Goal: Entertainment & Leisure: Consume media (video, audio)

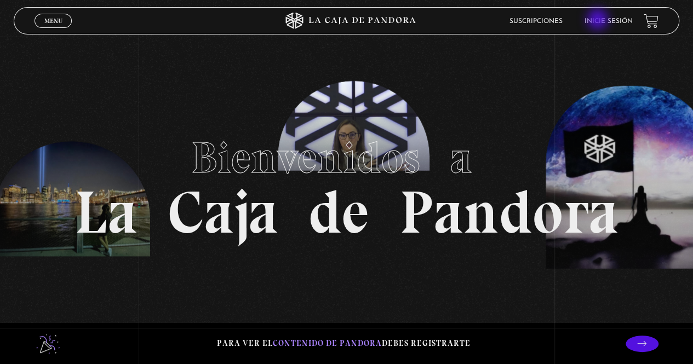
click at [599, 20] on link "Inicie sesión" at bounding box center [609, 21] width 48 height 7
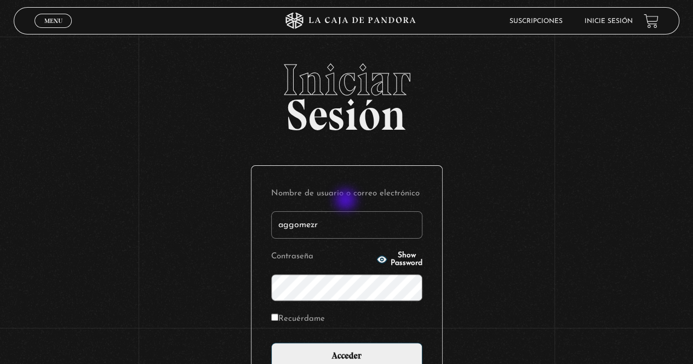
type input "aggomezr"
click at [271, 343] on input "Acceder" at bounding box center [346, 356] width 151 height 27
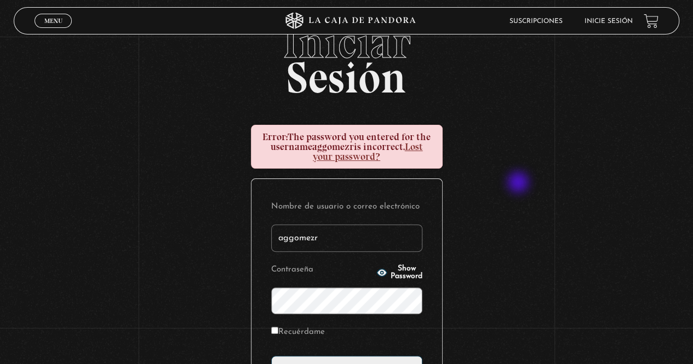
scroll to position [55, 0]
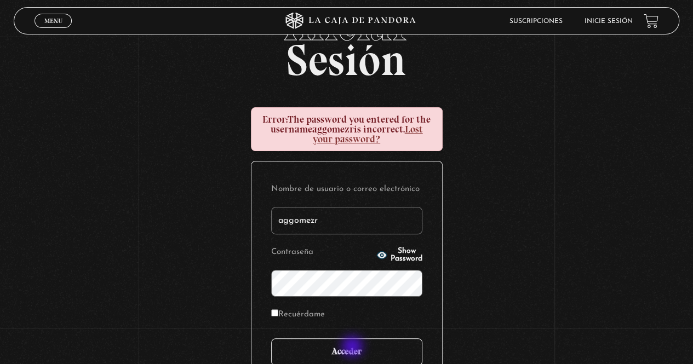
click at [353, 348] on input "Acceder" at bounding box center [346, 352] width 151 height 27
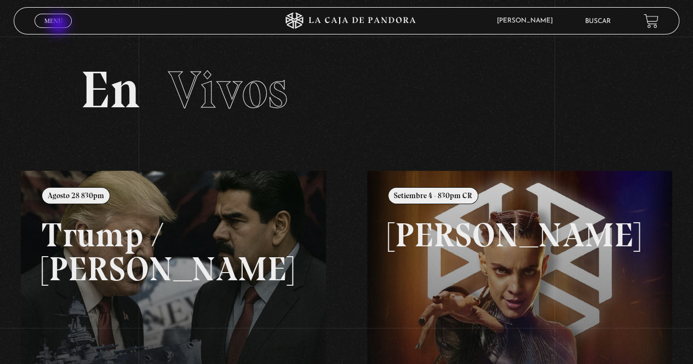
click at [58, 24] on span "Menu" at bounding box center [53, 21] width 18 height 7
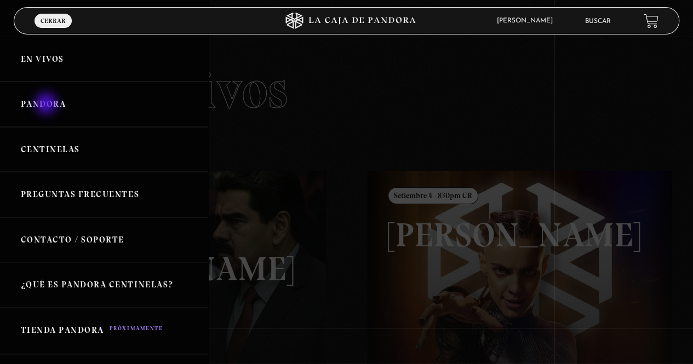
click at [47, 105] on link "Pandora" at bounding box center [104, 104] width 208 height 45
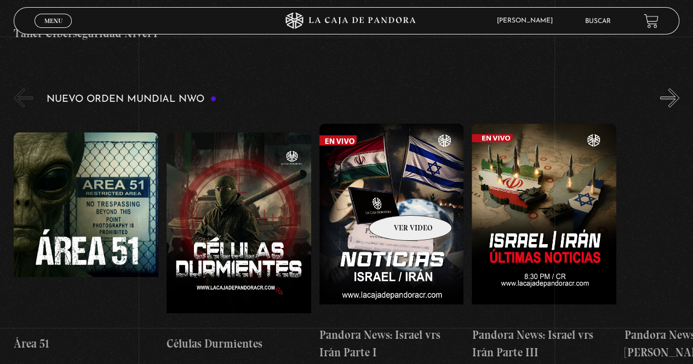
scroll to position [767, 0]
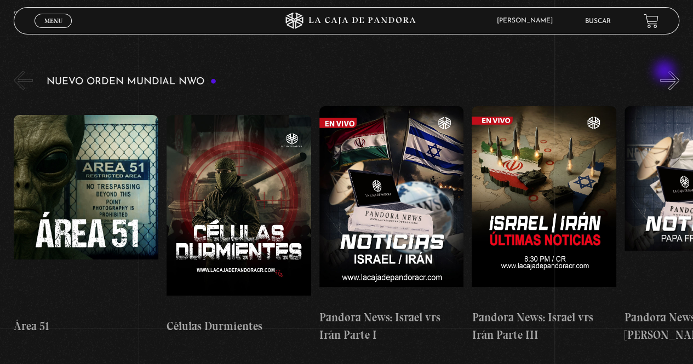
click at [676, 76] on button "»" at bounding box center [669, 80] width 19 height 19
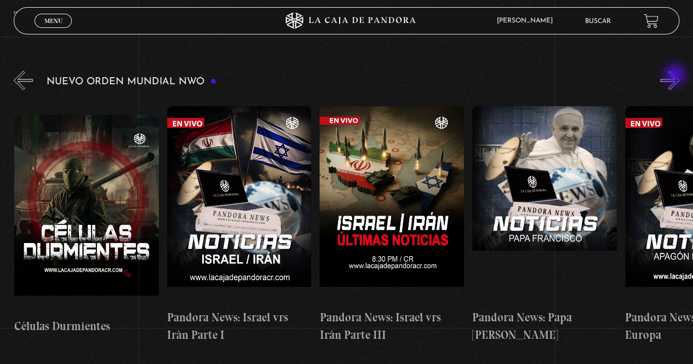
click at [676, 76] on button "»" at bounding box center [669, 80] width 19 height 19
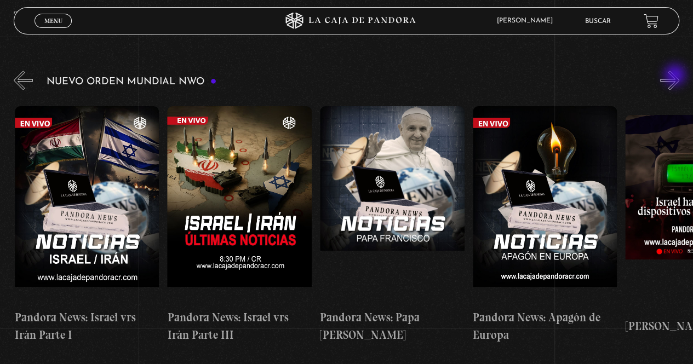
click at [676, 76] on button "»" at bounding box center [669, 80] width 19 height 19
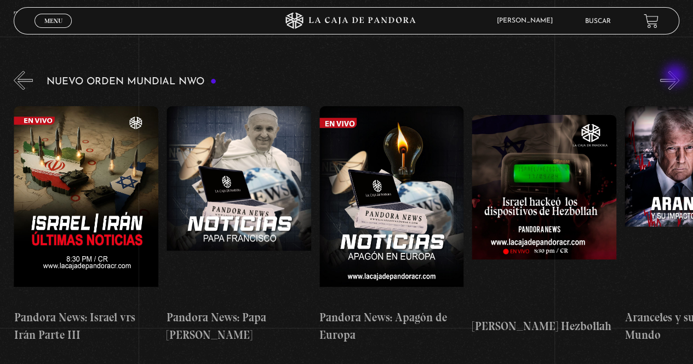
click at [676, 76] on button "»" at bounding box center [669, 80] width 19 height 19
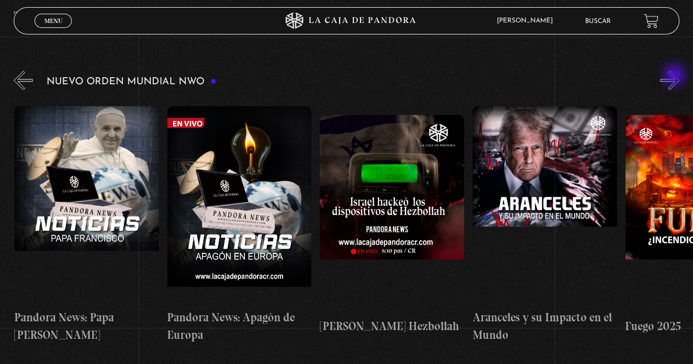
click at [676, 76] on button "»" at bounding box center [669, 80] width 19 height 19
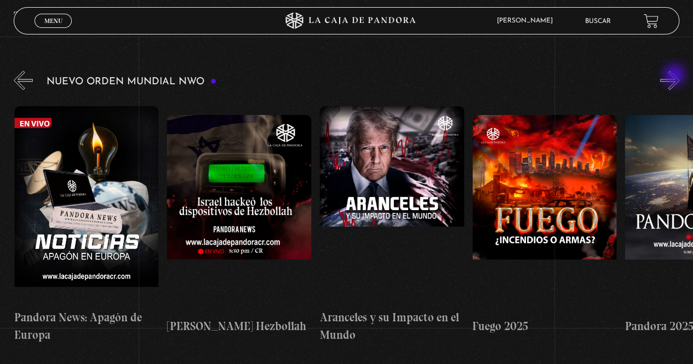
click at [676, 76] on button "»" at bounding box center [669, 80] width 19 height 19
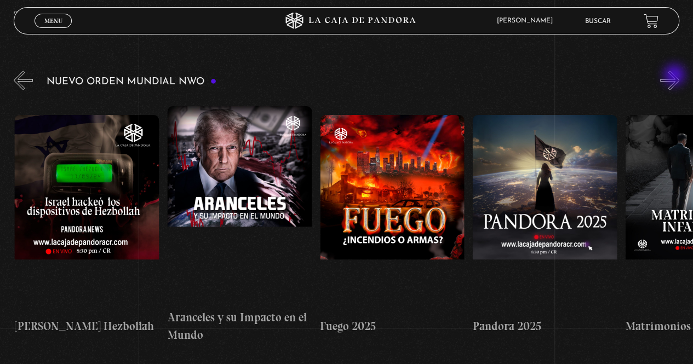
scroll to position [0, 916]
click at [676, 76] on button "»" at bounding box center [669, 80] width 19 height 19
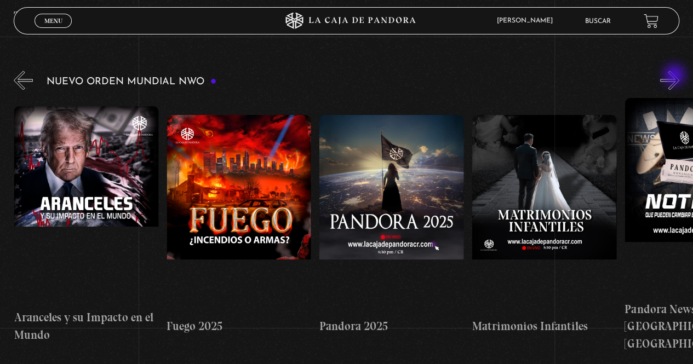
click at [676, 76] on button "»" at bounding box center [669, 80] width 19 height 19
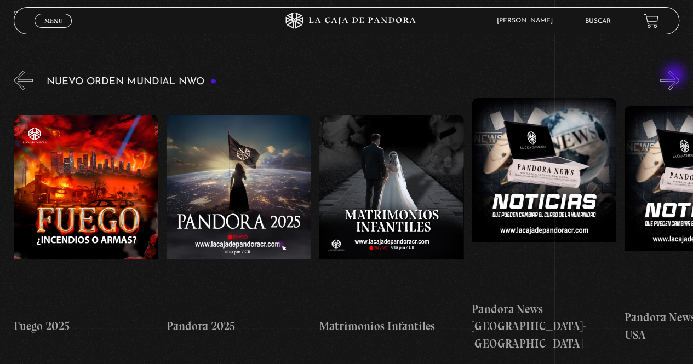
click at [676, 76] on button "»" at bounding box center [669, 80] width 19 height 19
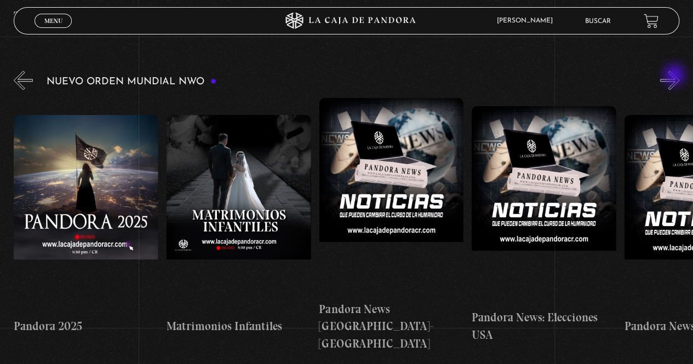
click at [676, 76] on button "»" at bounding box center [669, 80] width 19 height 19
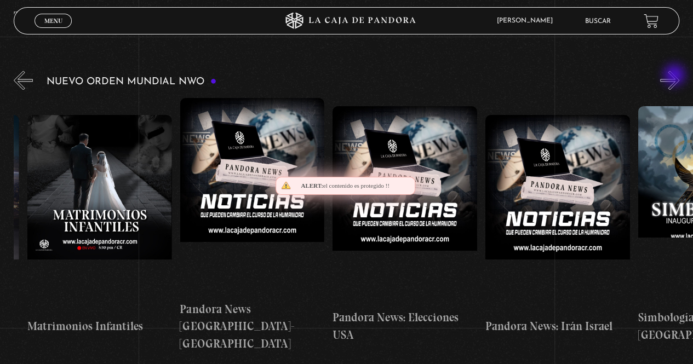
click at [676, 76] on button "»" at bounding box center [669, 80] width 19 height 19
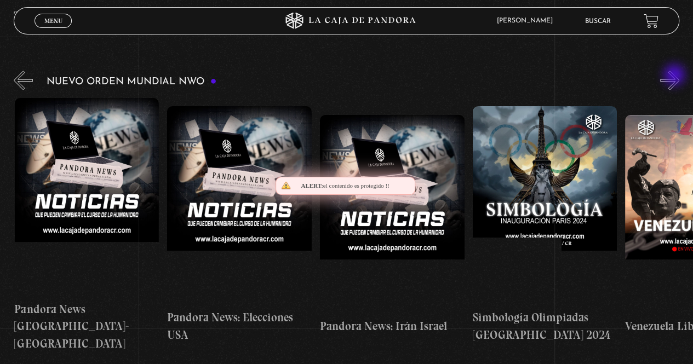
click at [676, 76] on button "»" at bounding box center [669, 80] width 19 height 19
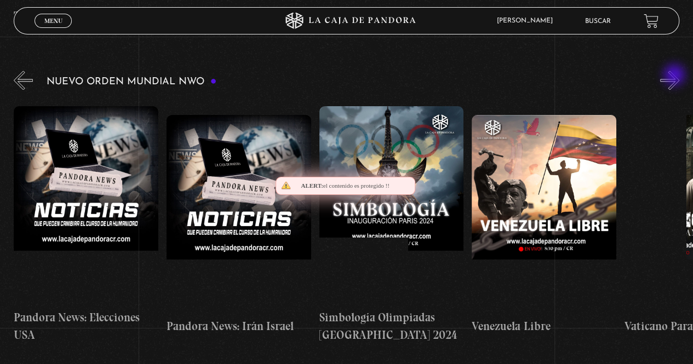
scroll to position [0, 1832]
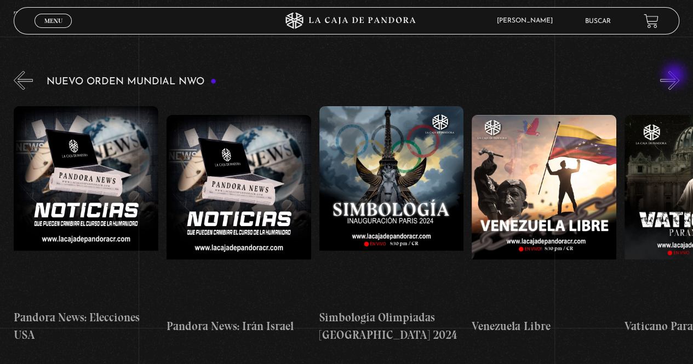
click at [676, 76] on button "»" at bounding box center [669, 80] width 19 height 19
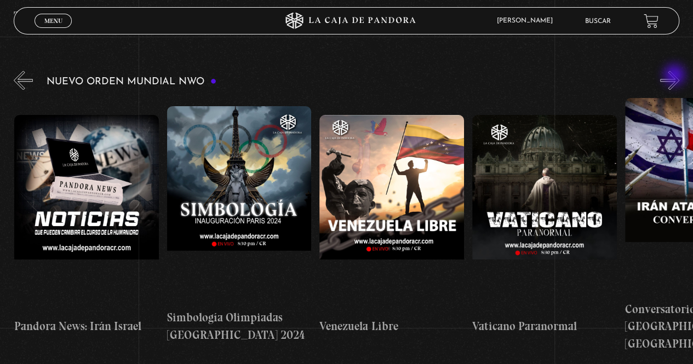
scroll to position [0, 1985]
click at [676, 76] on button "»" at bounding box center [669, 80] width 19 height 19
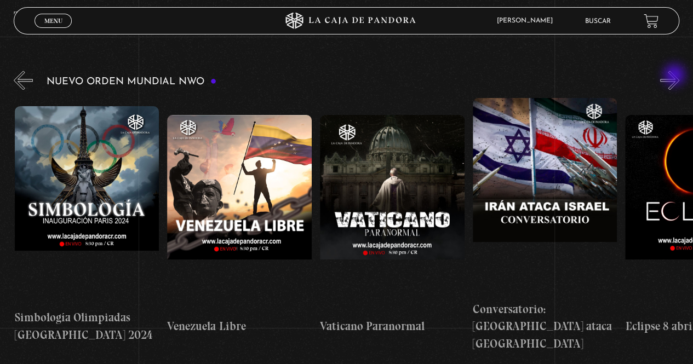
click at [676, 76] on button "»" at bounding box center [669, 80] width 19 height 19
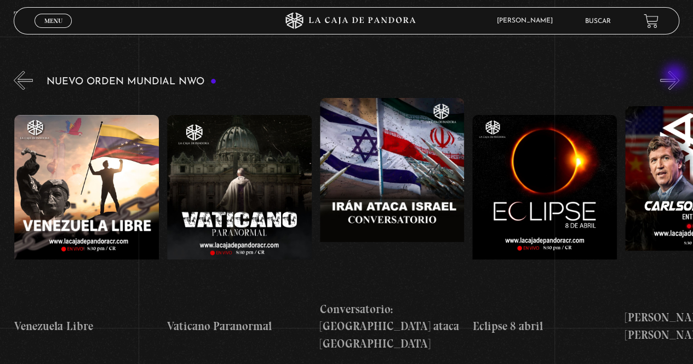
scroll to position [0, 2290]
click at [676, 76] on button "»" at bounding box center [669, 80] width 19 height 19
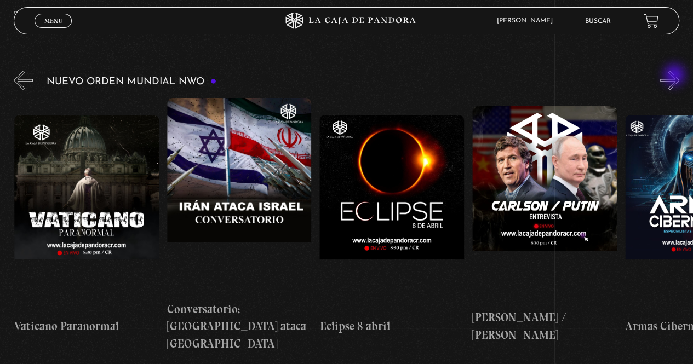
click at [676, 76] on button "»" at bounding box center [669, 80] width 19 height 19
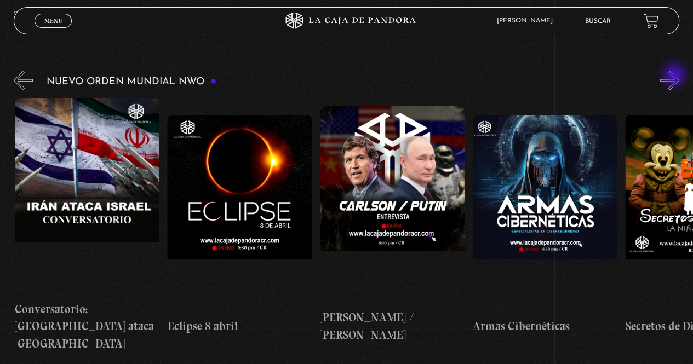
click at [676, 76] on button "»" at bounding box center [669, 80] width 19 height 19
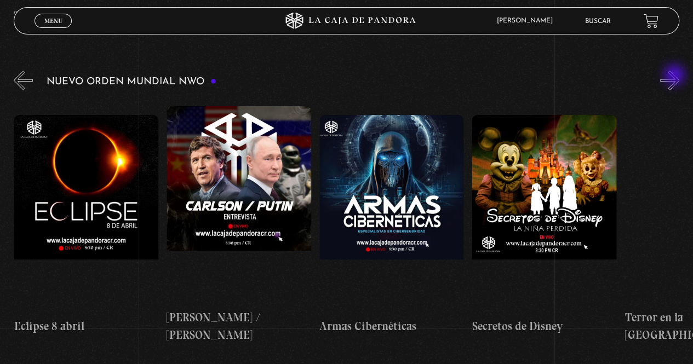
click at [676, 76] on button "»" at bounding box center [669, 80] width 19 height 19
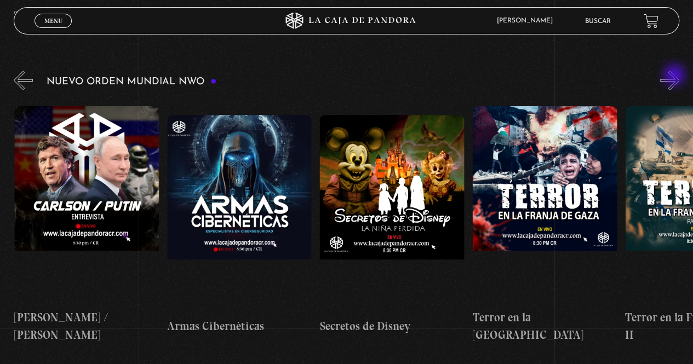
click at [676, 76] on button "»" at bounding box center [669, 80] width 19 height 19
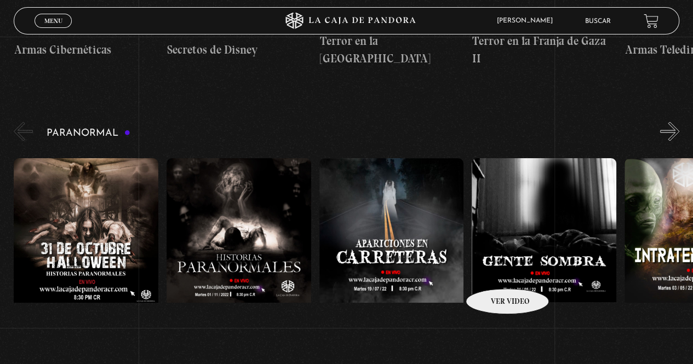
scroll to position [1041, 0]
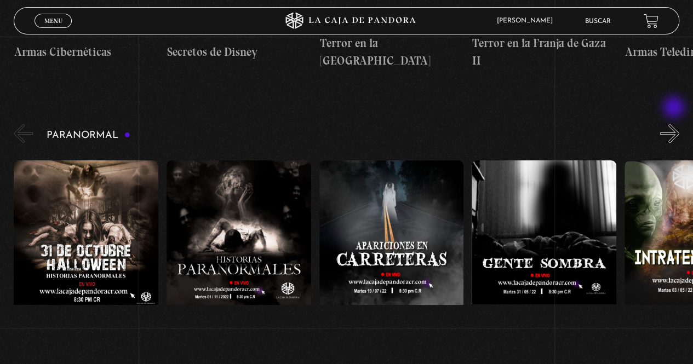
click at [675, 124] on button "»" at bounding box center [669, 133] width 19 height 19
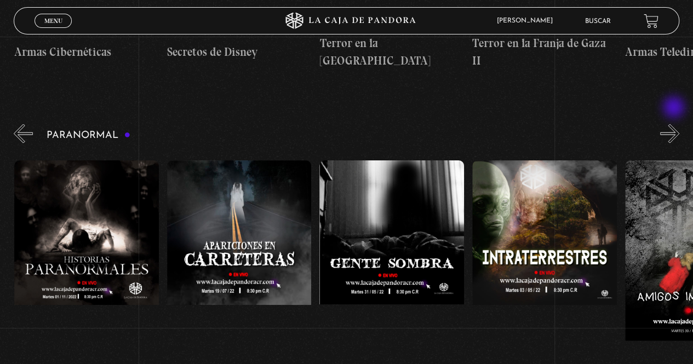
scroll to position [0, 152]
click at [510, 211] on figure at bounding box center [544, 259] width 145 height 197
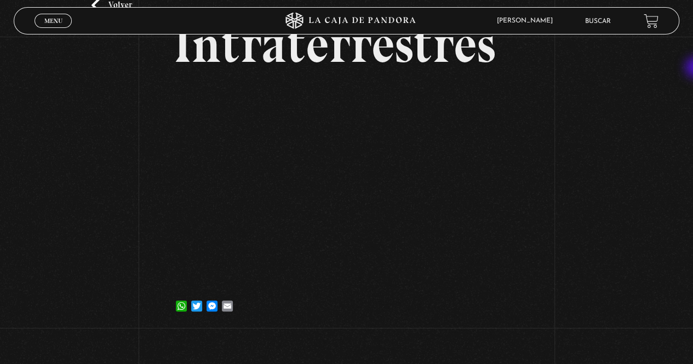
scroll to position [88, 0]
